Goal: Navigation & Orientation: Understand site structure

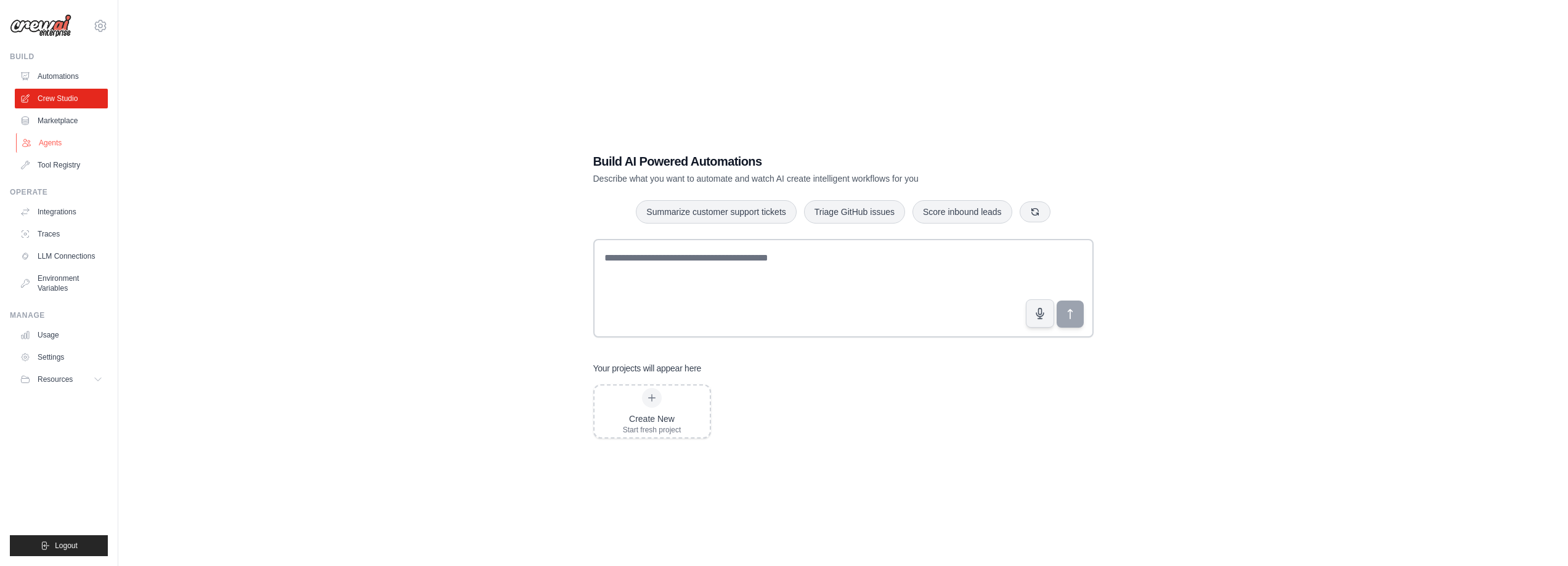
click at [65, 142] on link "Agents" at bounding box center [63, 143] width 93 height 20
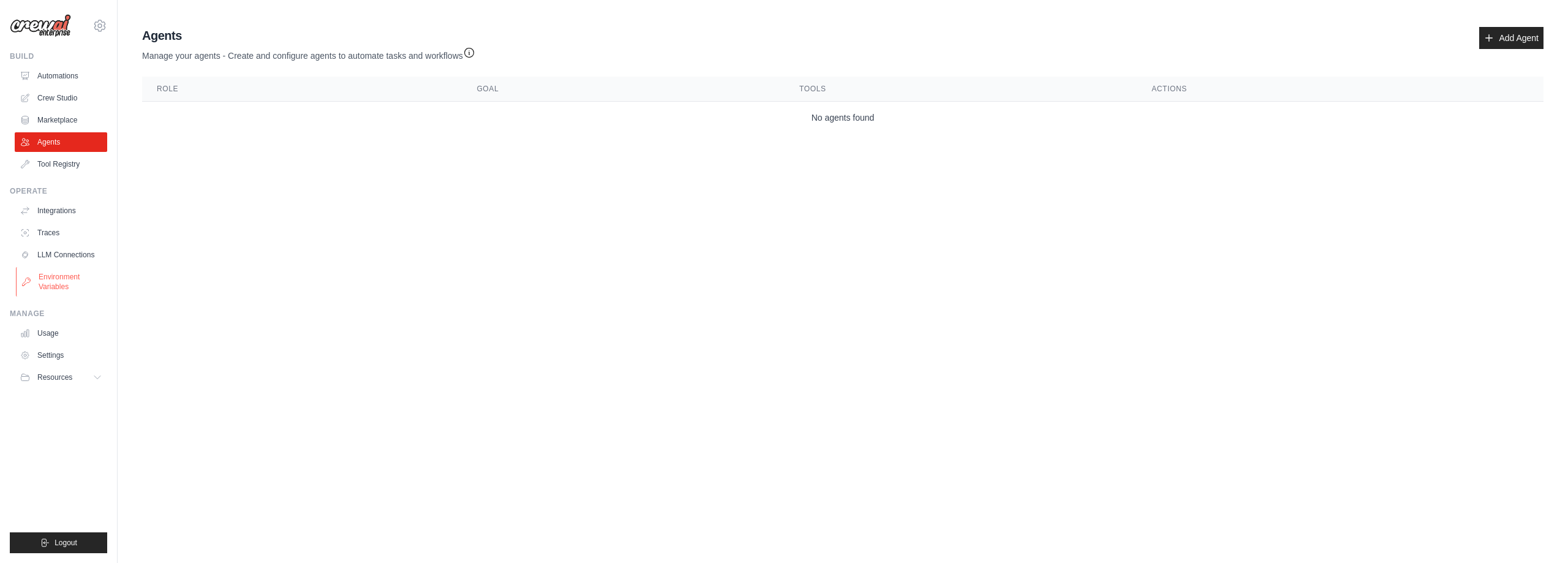
click at [71, 279] on link "Environment Variables" at bounding box center [62, 282] width 93 height 30
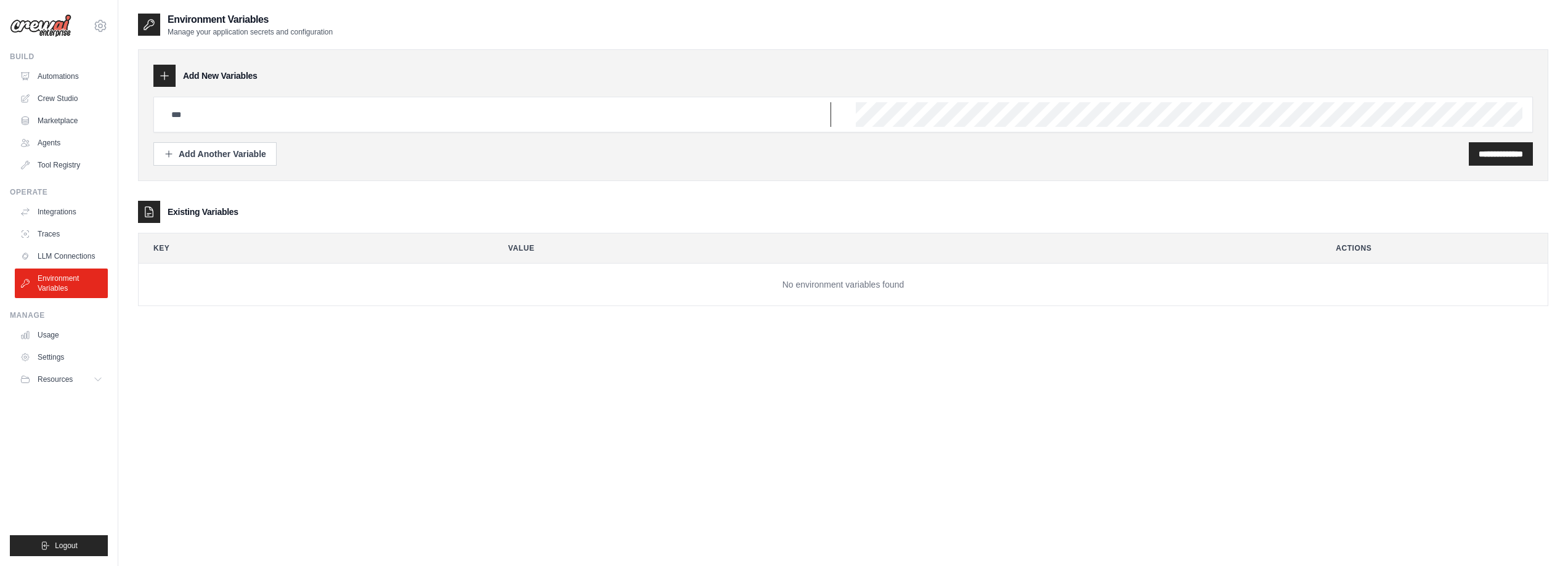
click at [390, 111] on input "text" at bounding box center [497, 115] width 667 height 24
click at [170, 272] on td "No environment variables found" at bounding box center [842, 285] width 1409 height 43
click at [50, 280] on link "Environment Variables" at bounding box center [63, 283] width 93 height 30
click at [54, 251] on link "LLM Connections" at bounding box center [63, 257] width 93 height 20
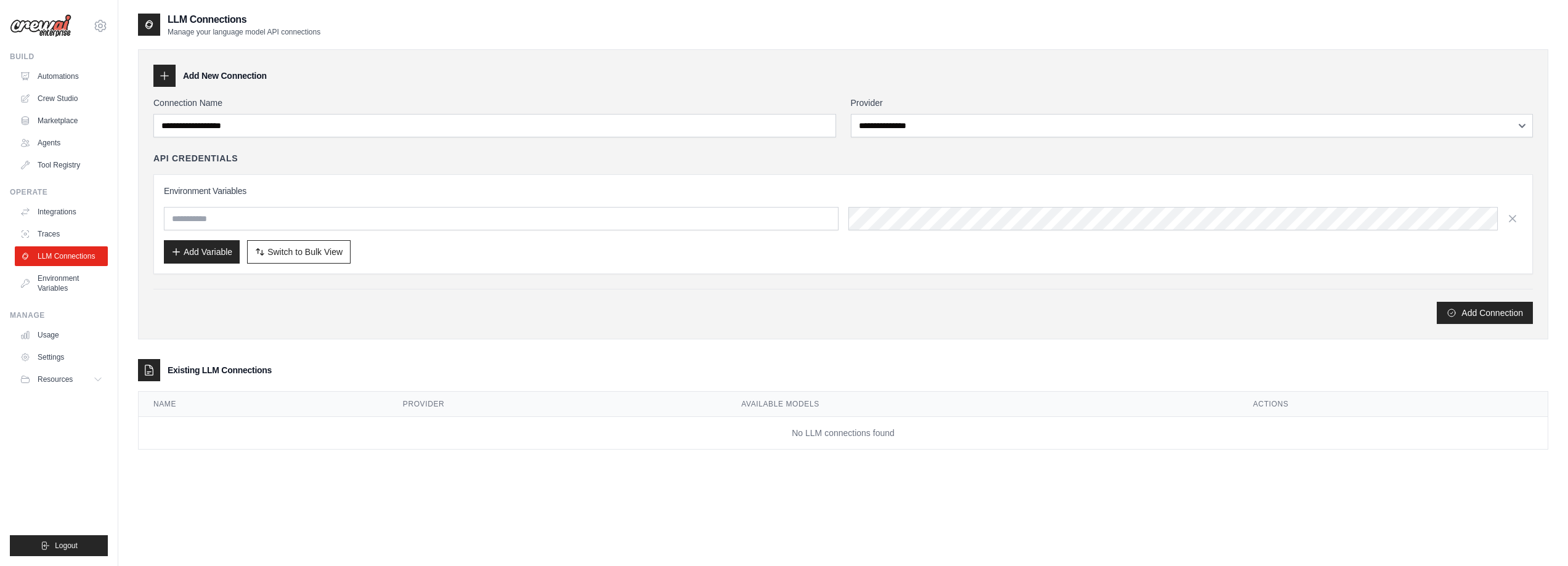
click at [53, 234] on link "Traces" at bounding box center [61, 234] width 93 height 20
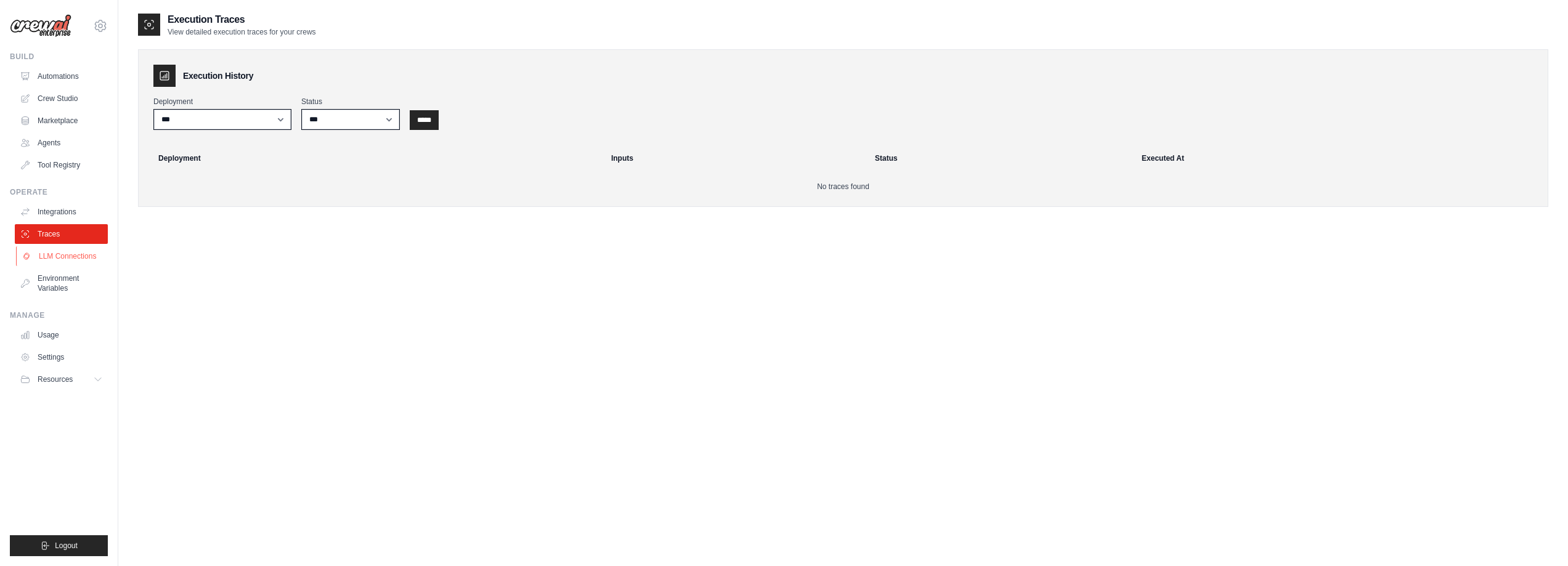
click at [56, 263] on link "LLM Connections" at bounding box center [63, 257] width 93 height 20
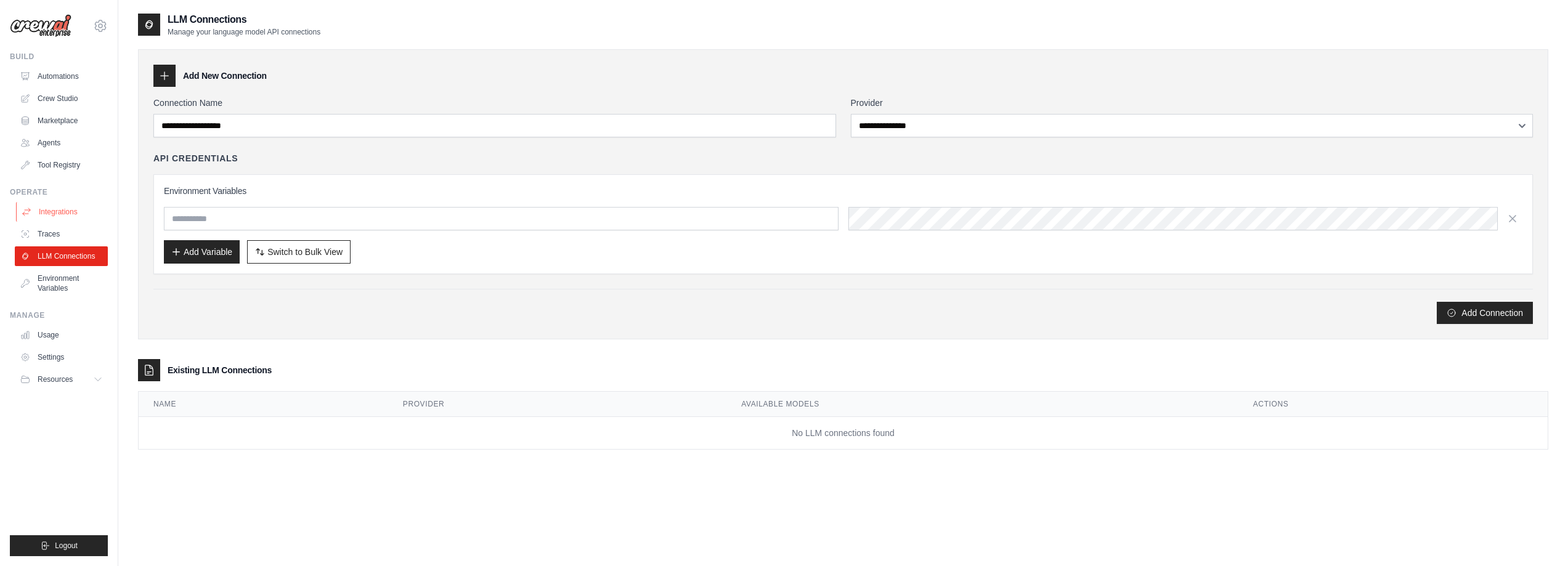
click at [55, 218] on link "Integrations" at bounding box center [63, 212] width 93 height 20
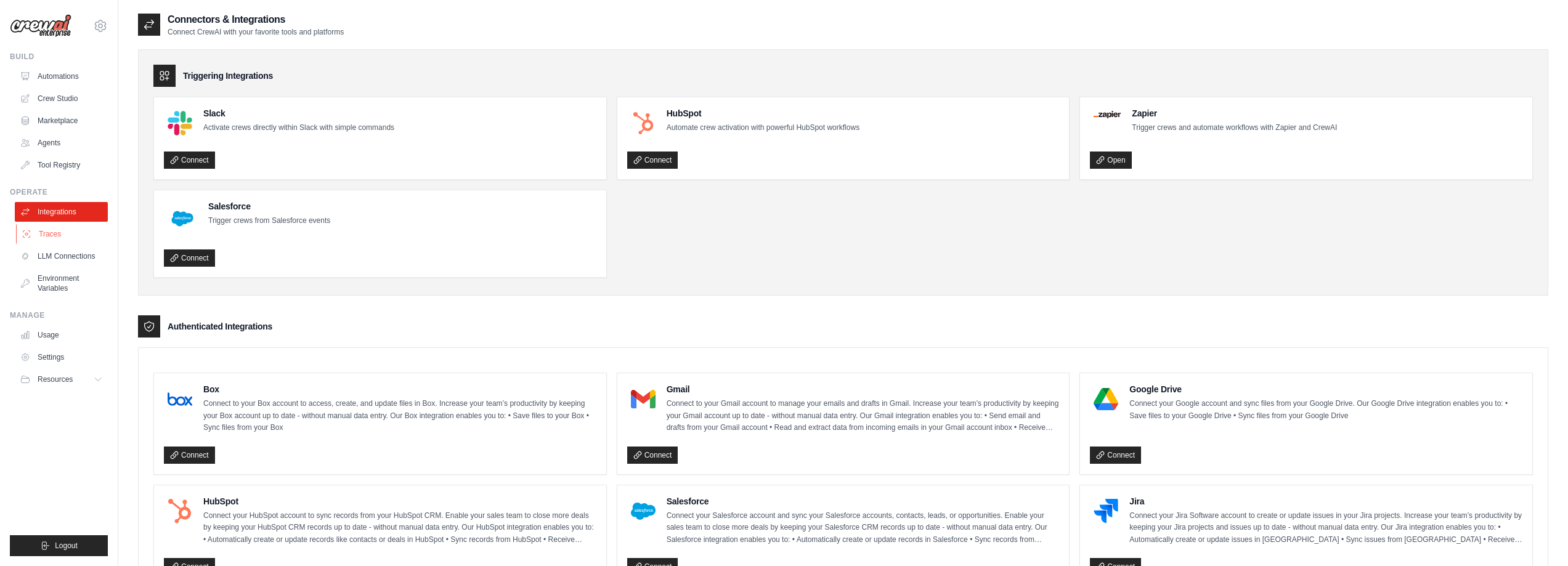
click at [51, 236] on link "Traces" at bounding box center [63, 234] width 93 height 20
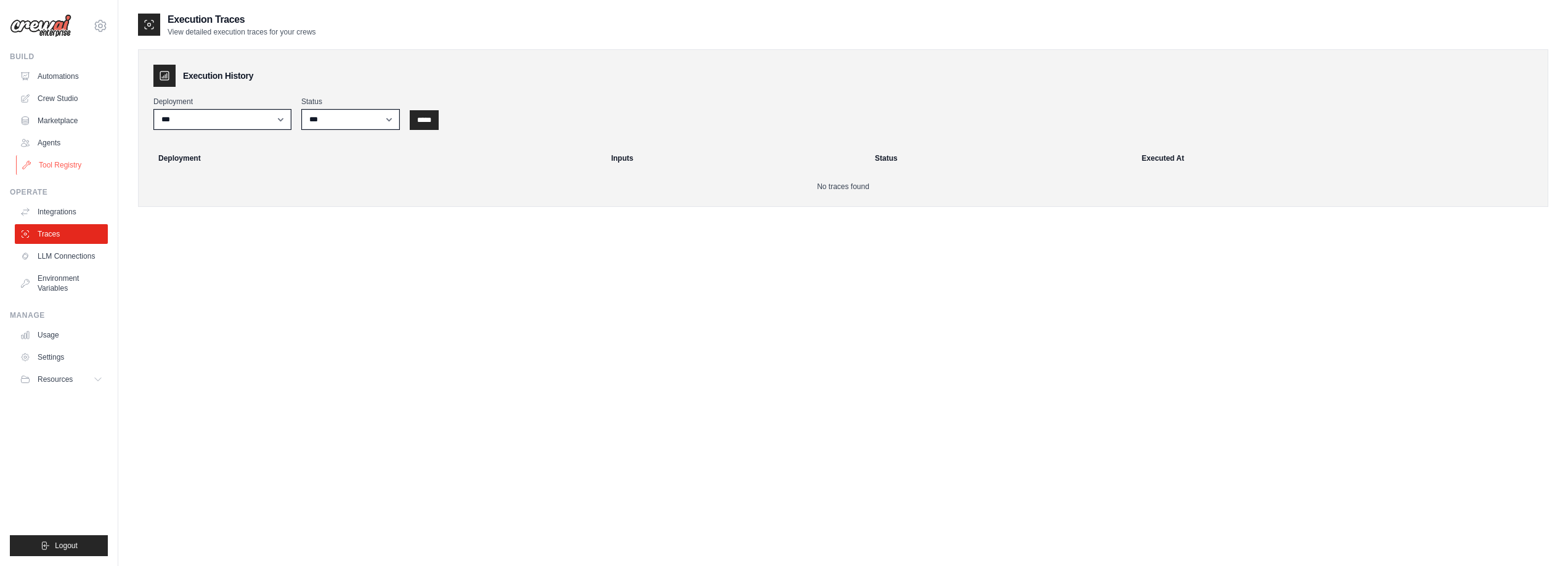
click at [59, 167] on link "Tool Registry" at bounding box center [63, 165] width 93 height 20
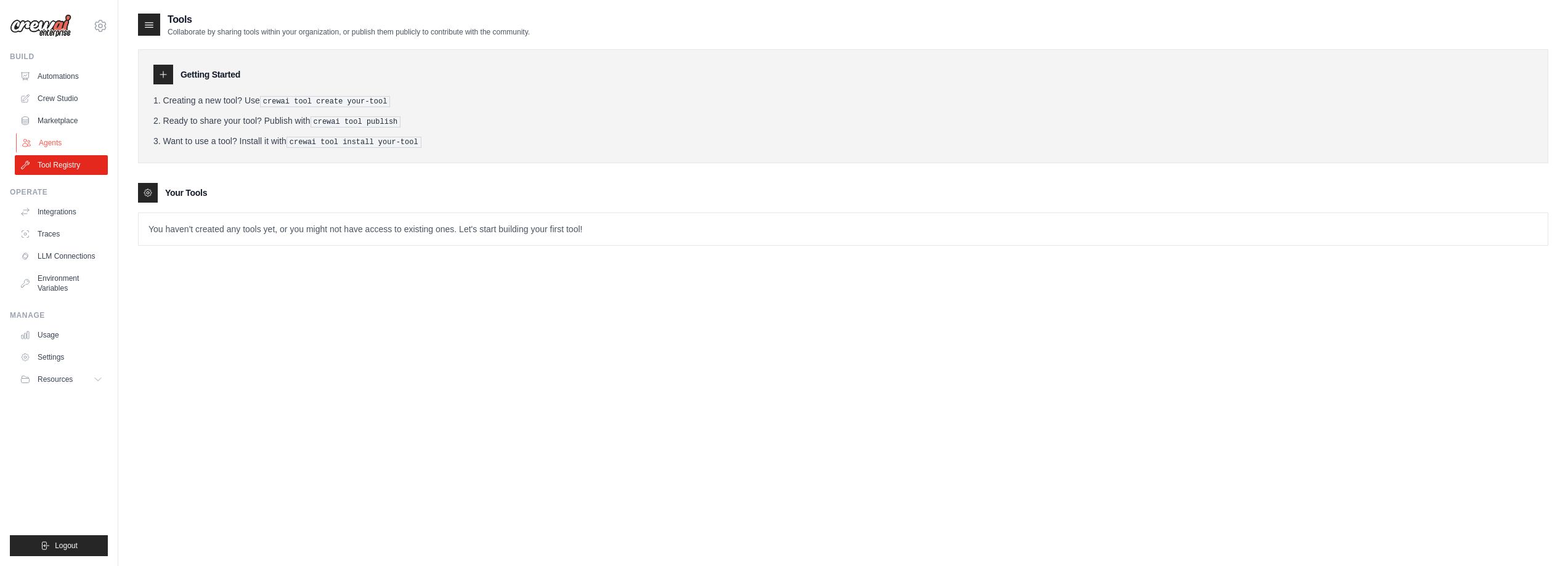
click at [59, 144] on link "Agents" at bounding box center [63, 143] width 93 height 20
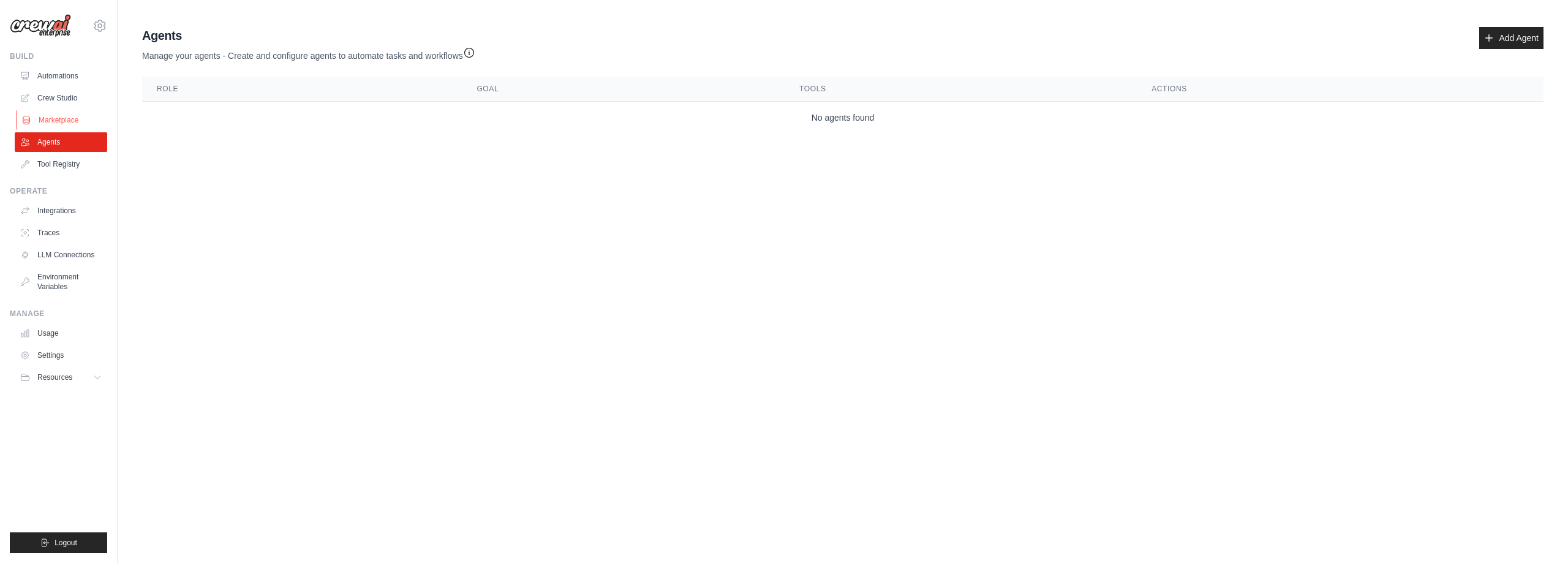
click at [64, 126] on link "Marketplace" at bounding box center [62, 120] width 93 height 20
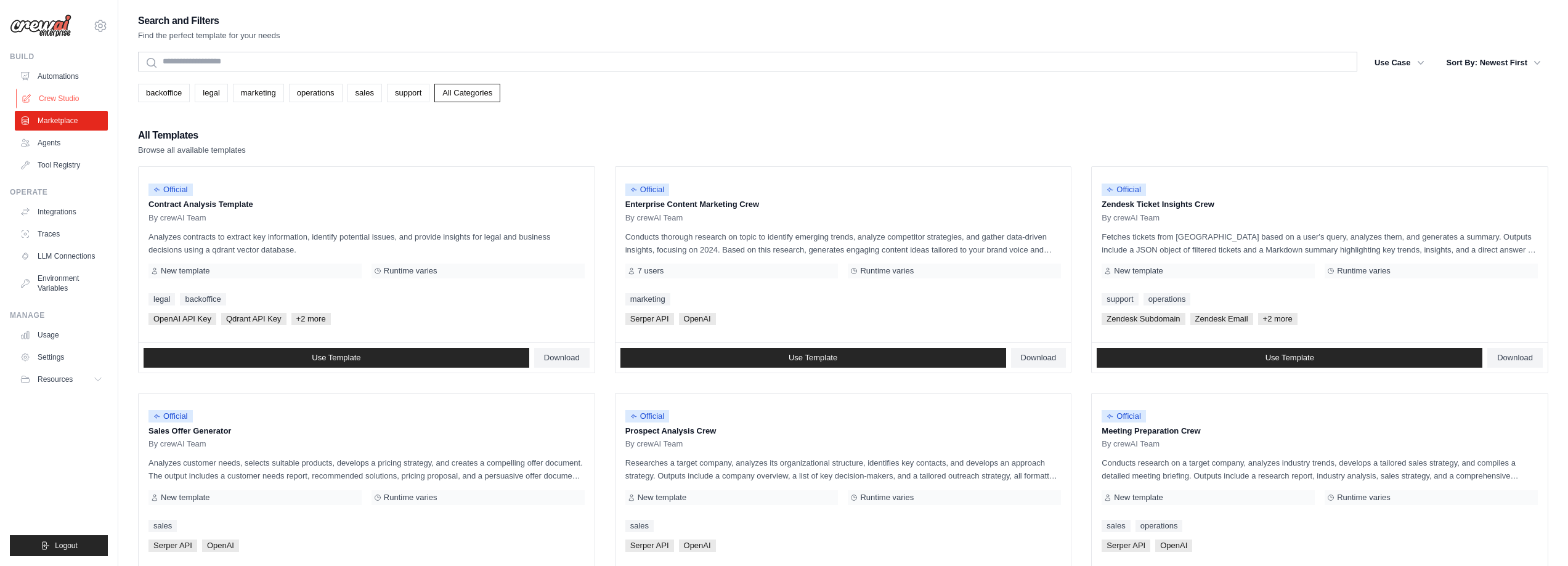
click at [72, 99] on link "Crew Studio" at bounding box center [63, 99] width 93 height 20
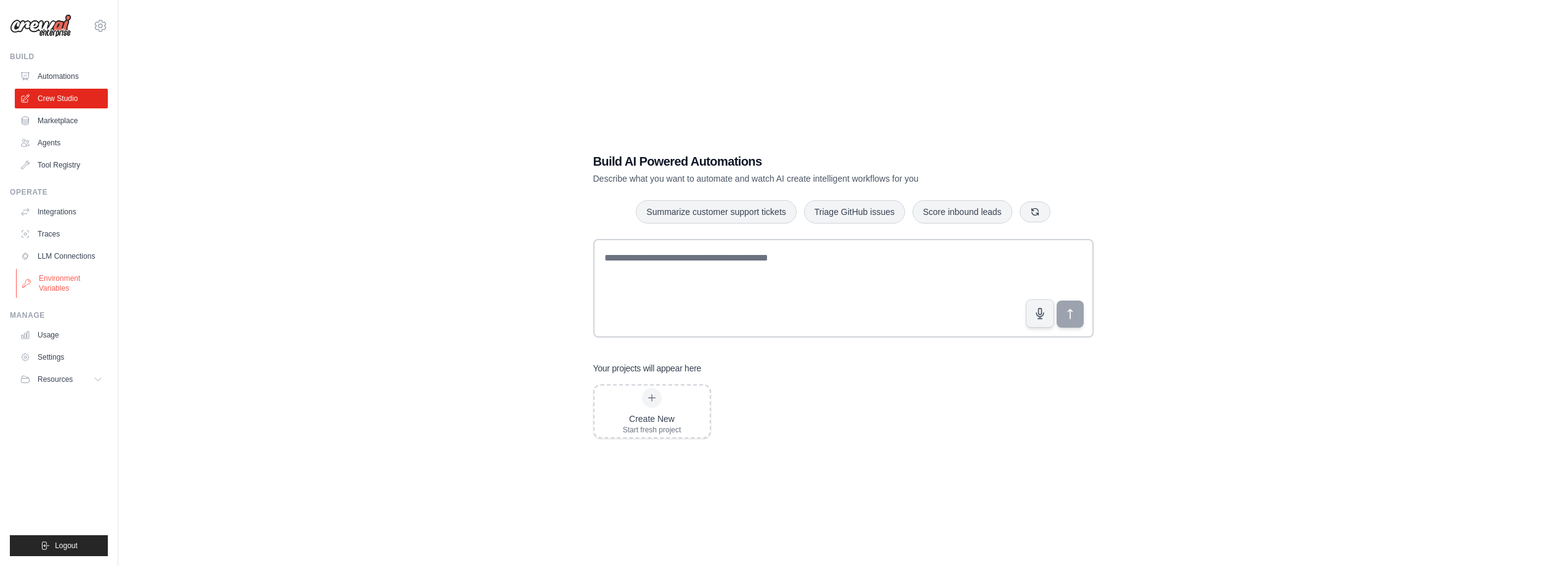
click at [59, 280] on link "Environment Variables" at bounding box center [63, 283] width 93 height 30
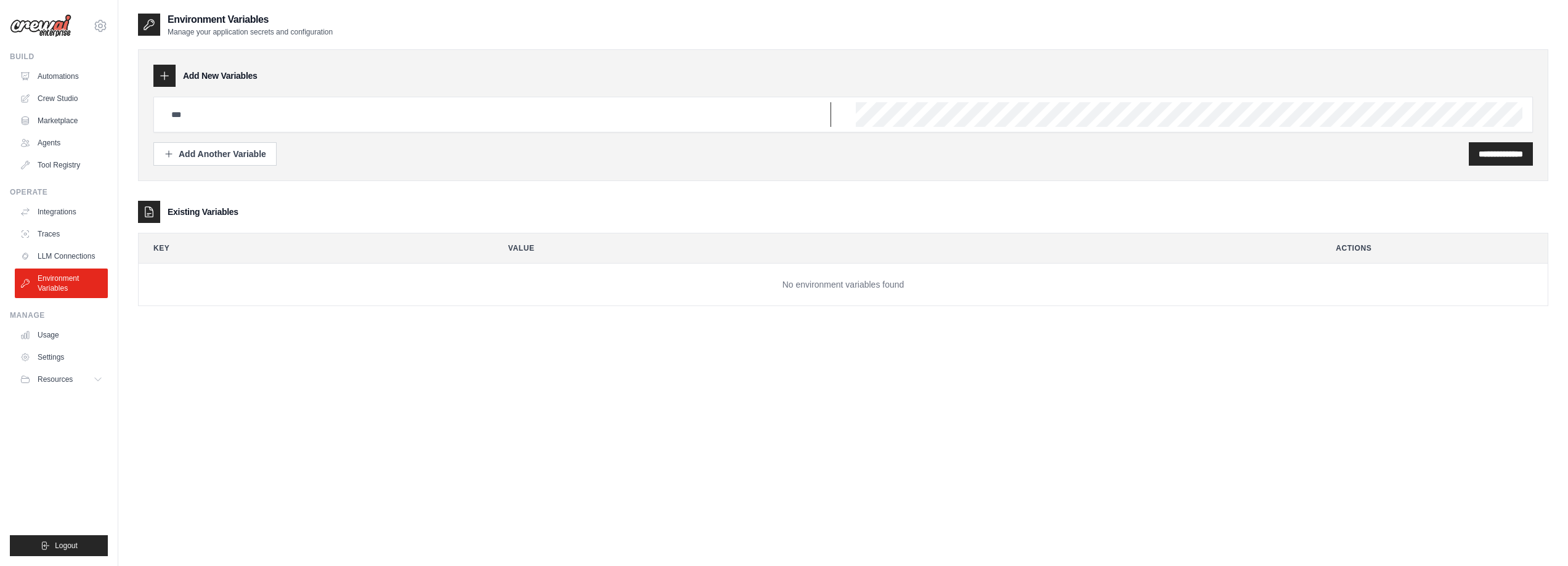
click at [272, 122] on input "text" at bounding box center [497, 115] width 667 height 24
